Goal: Task Accomplishment & Management: Manage account settings

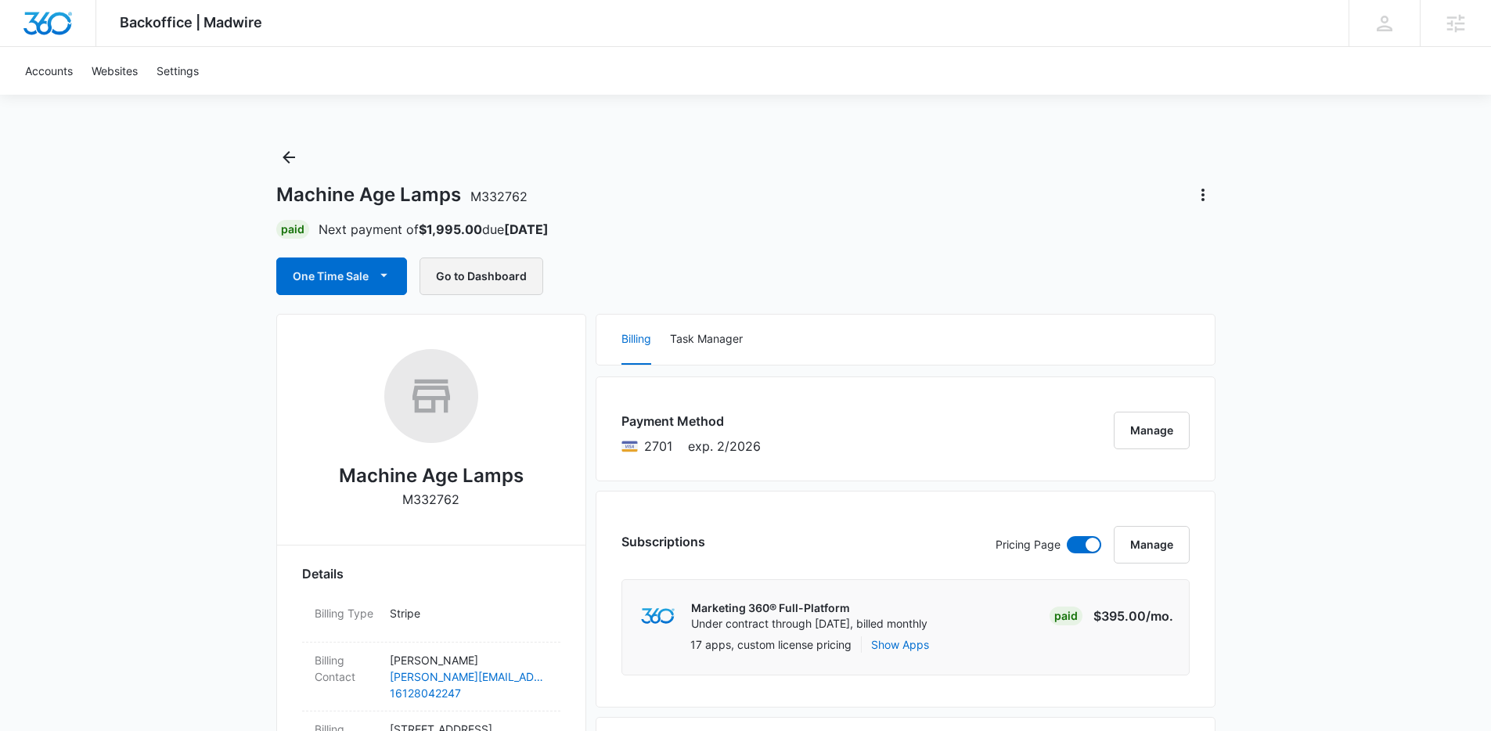
click at [521, 279] on button "Go to Dashboard" at bounding box center [482, 277] width 124 height 38
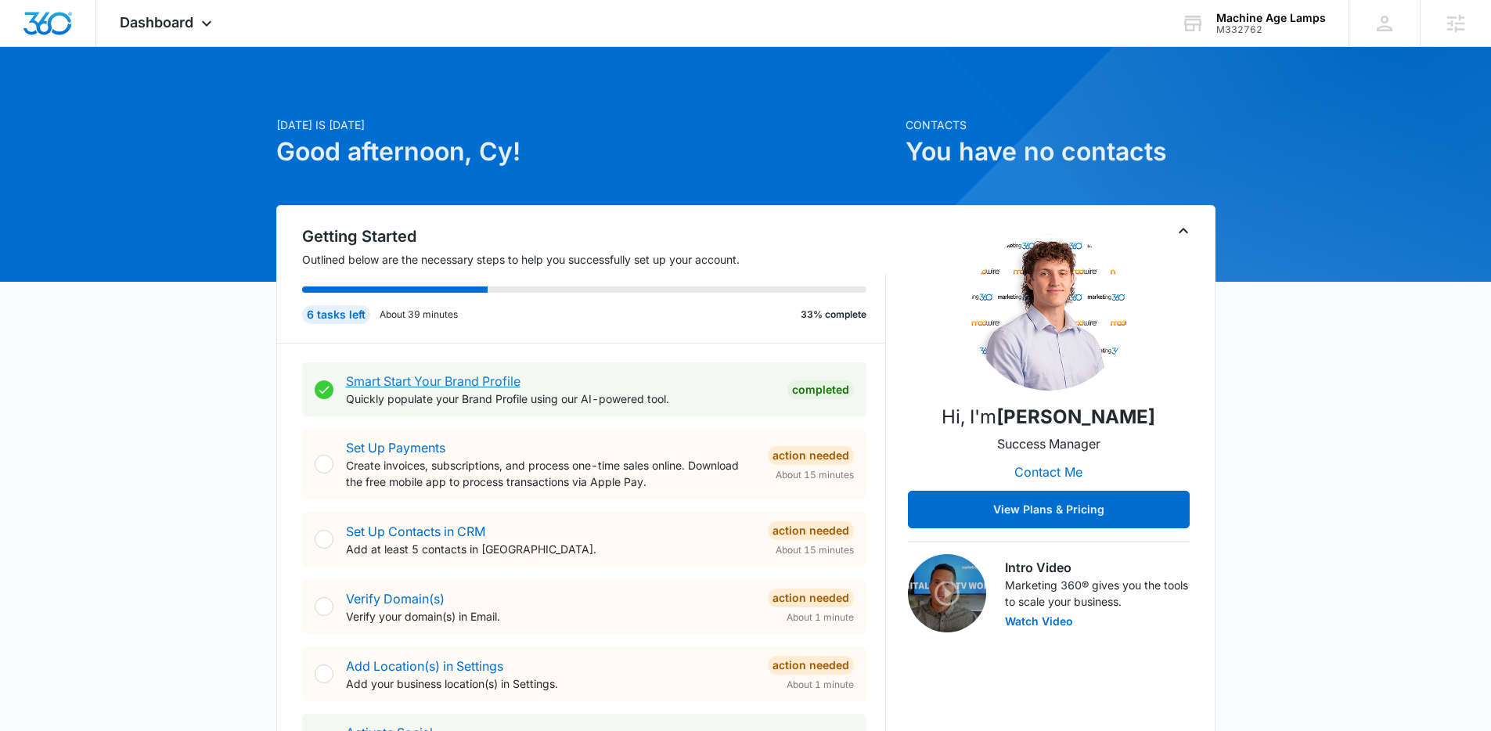
click at [424, 379] on link "Smart Start Your Brand Profile" at bounding box center [433, 381] width 175 height 16
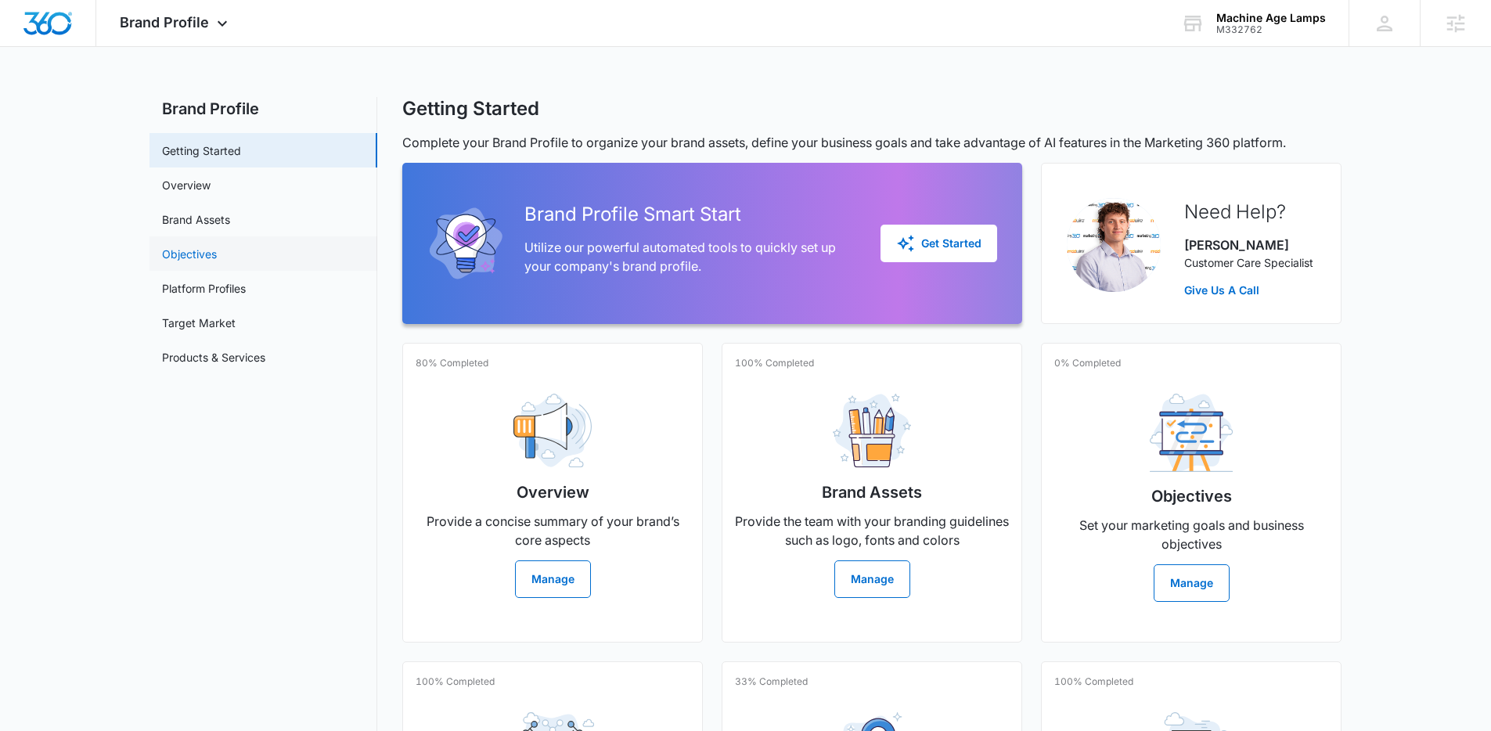
click at [217, 246] on link "Objectives" at bounding box center [189, 254] width 55 height 16
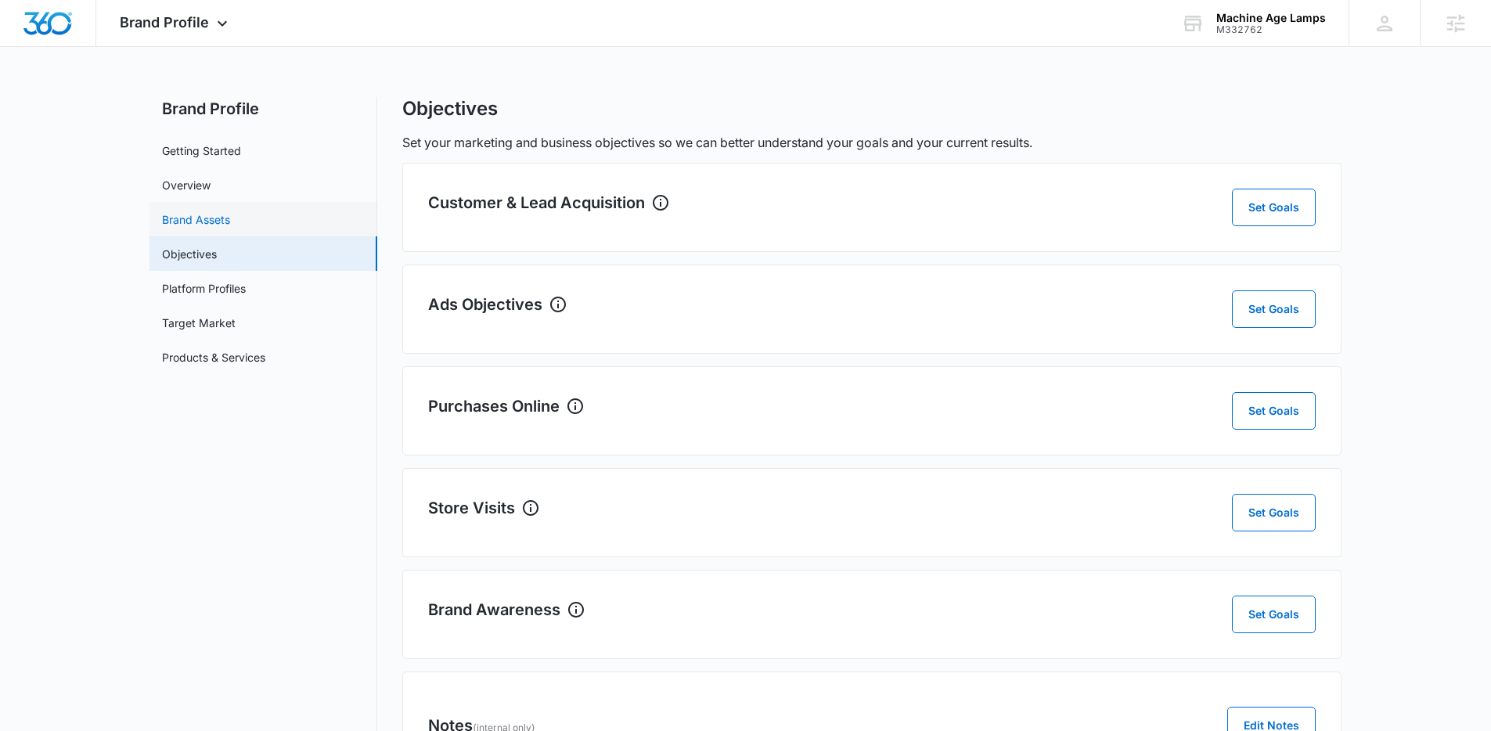
click at [230, 228] on link "Brand Assets" at bounding box center [196, 219] width 68 height 16
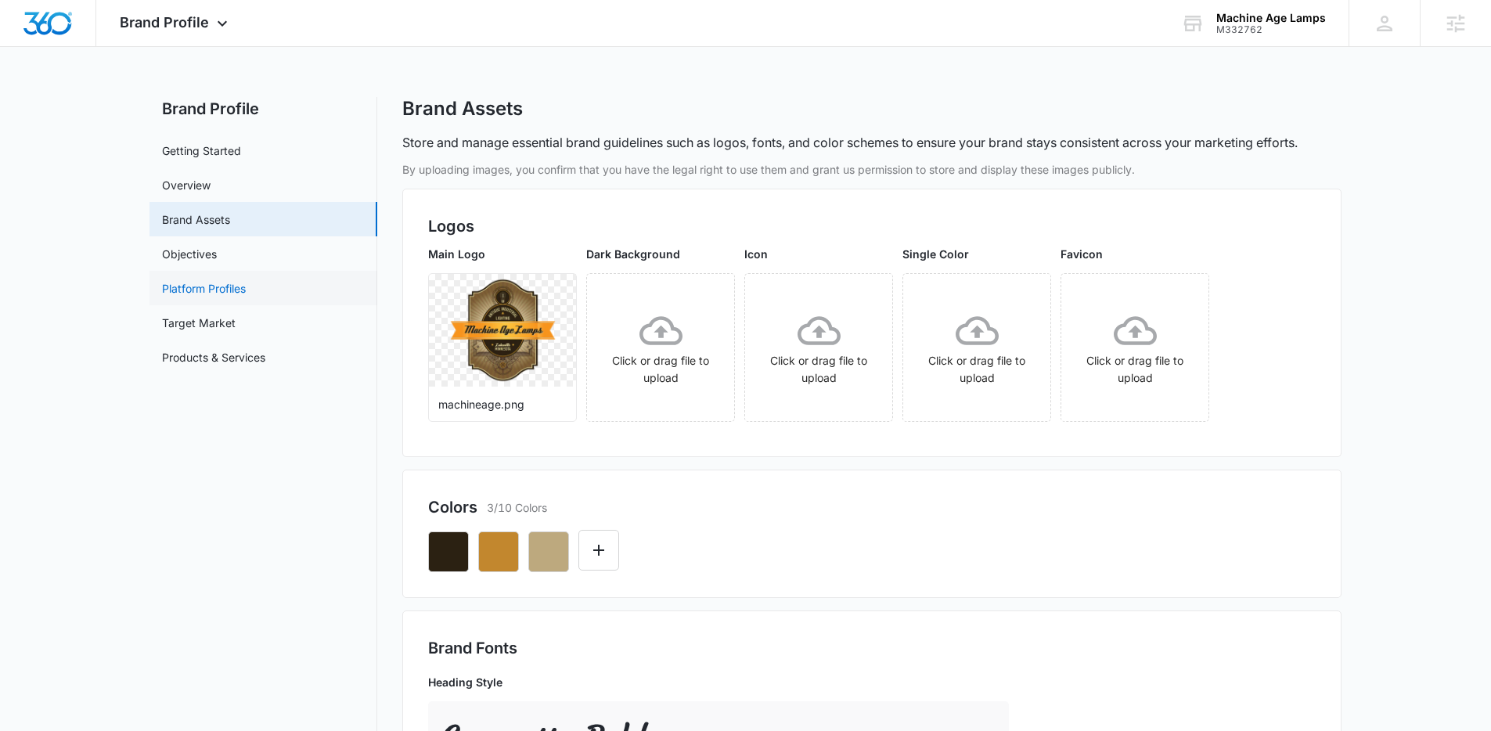
click at [246, 280] on link "Platform Profiles" at bounding box center [204, 288] width 84 height 16
